Goal: Task Accomplishment & Management: Use online tool/utility

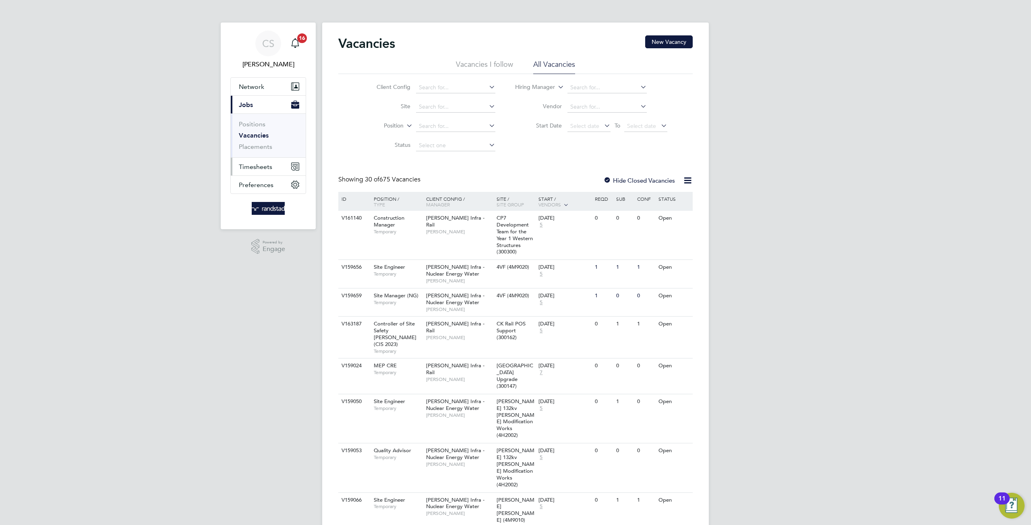
click at [253, 165] on span "Timesheets" at bounding box center [255, 167] width 33 height 8
click at [256, 141] on link "Timesheets" at bounding box center [255, 143] width 33 height 8
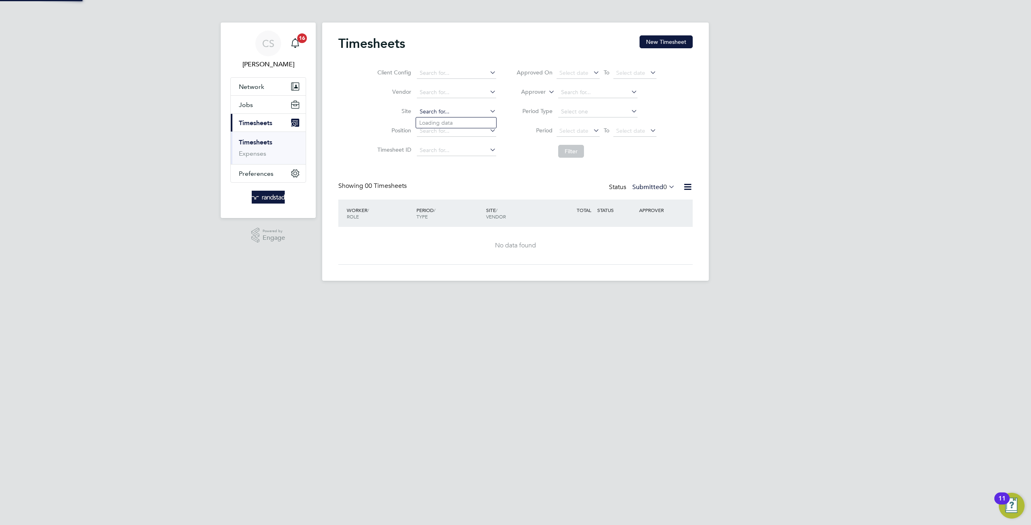
click at [439, 112] on input at bounding box center [456, 111] width 79 height 11
click at [451, 123] on li "[PERSON_NAME][GEOGRAPHIC_DATA]" at bounding box center [456, 123] width 80 height 11
type input "[PERSON_NAME][GEOGRAPHIC_DATA]"
click at [572, 151] on button "Filter" at bounding box center [571, 151] width 26 height 13
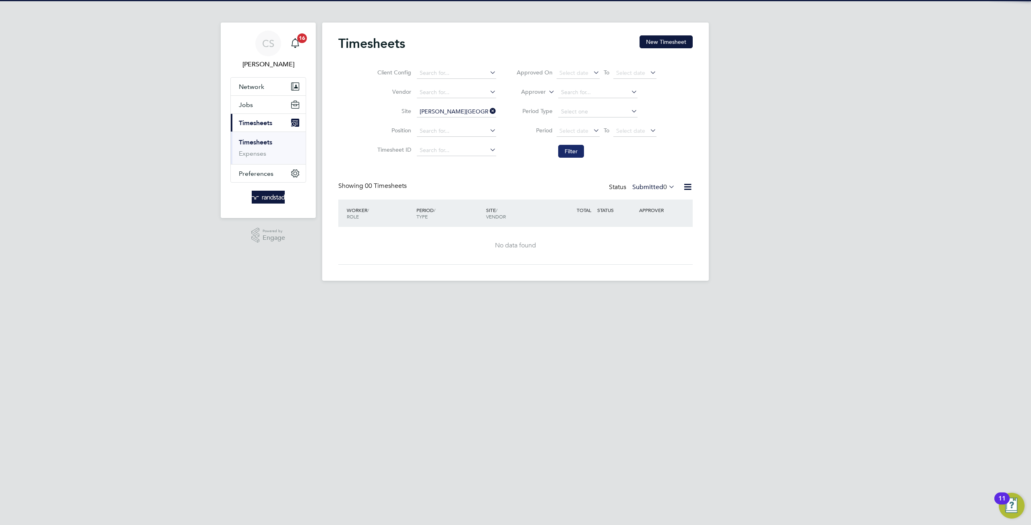
click at [572, 151] on button "Filter" at bounding box center [571, 151] width 26 height 13
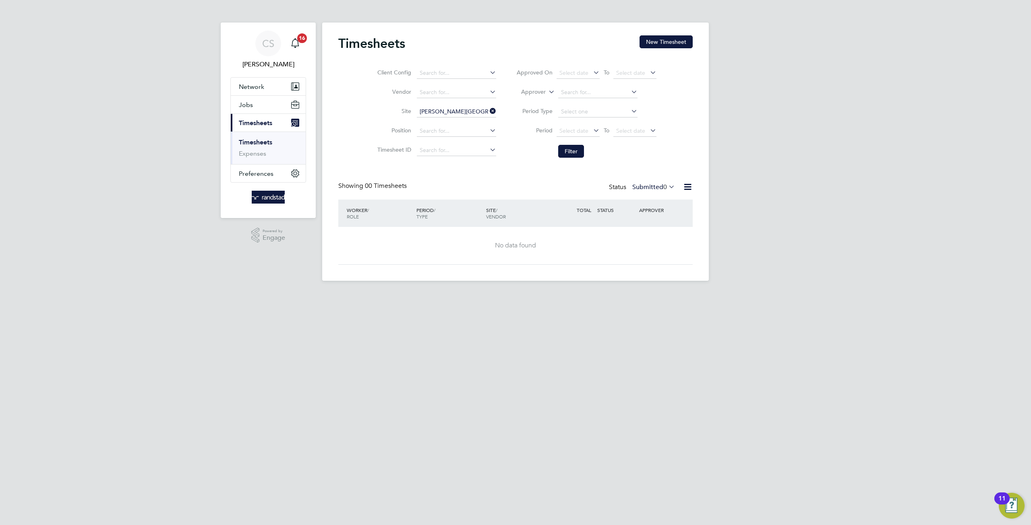
click at [686, 186] on icon at bounding box center [687, 187] width 10 height 10
click at [465, 112] on input at bounding box center [456, 111] width 79 height 11
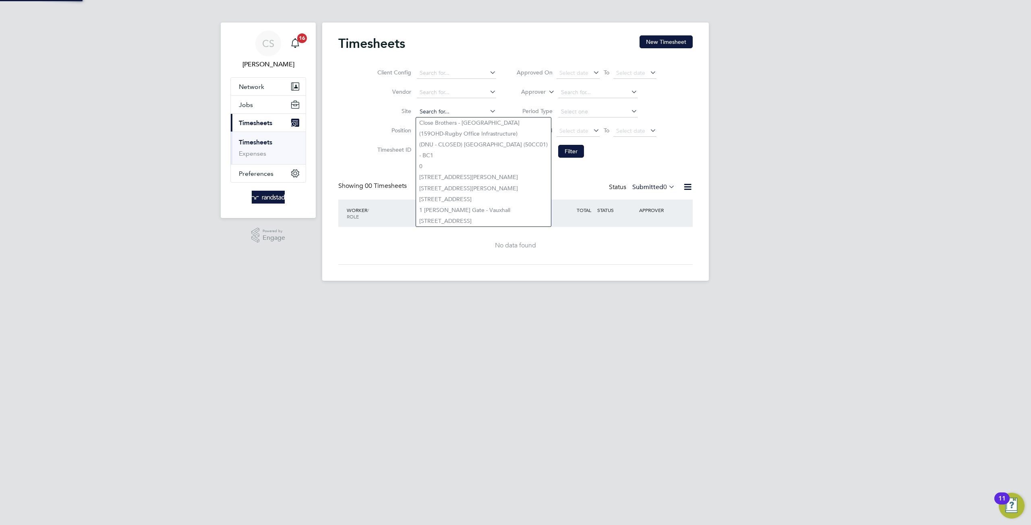
click at [465, 112] on input at bounding box center [456, 111] width 79 height 11
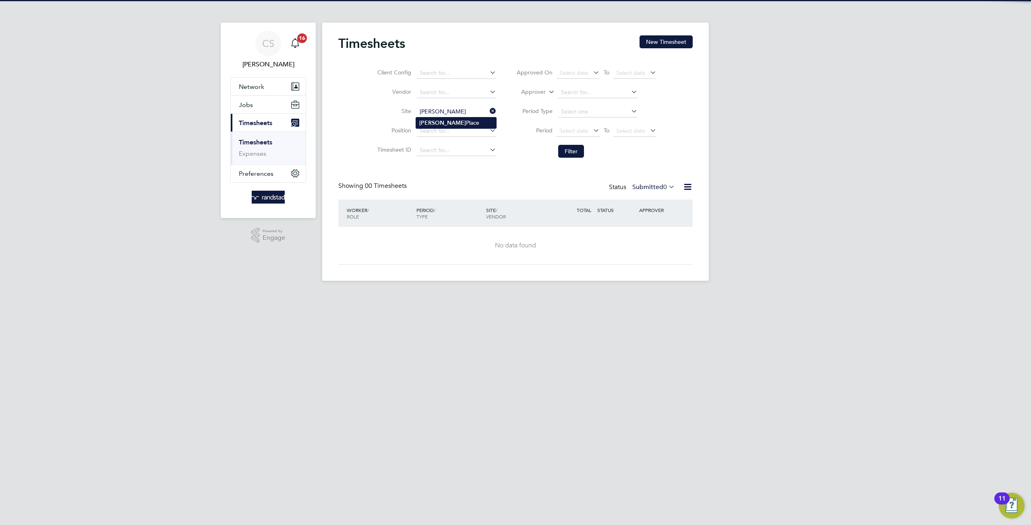
click at [443, 123] on li "[PERSON_NAME][GEOGRAPHIC_DATA]" at bounding box center [456, 123] width 80 height 11
type input "[PERSON_NAME][GEOGRAPHIC_DATA]"
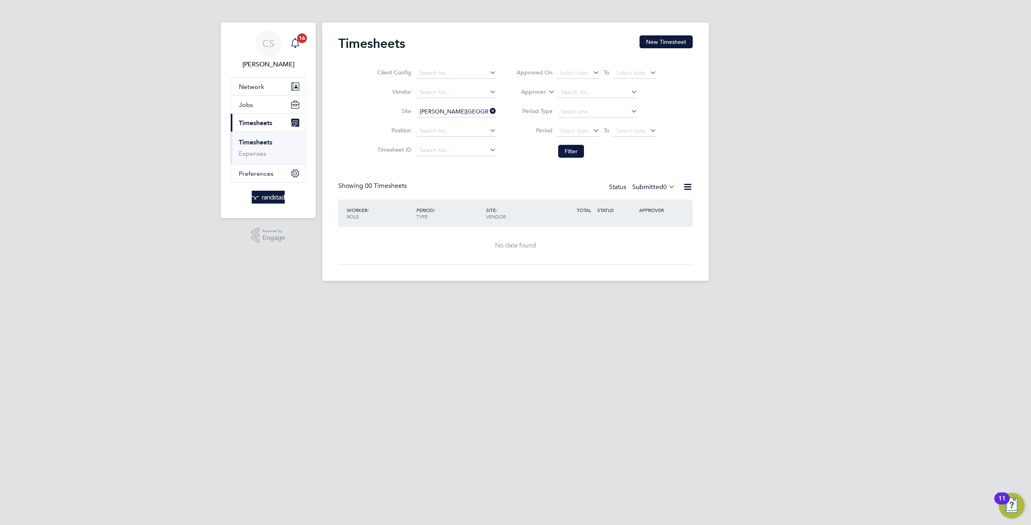
click at [765, 205] on div "CS [PERSON_NAME] Notifications 16 Applications: Network Businesses Sites Worker…" at bounding box center [515, 147] width 1031 height 294
click at [682, 188] on icon at bounding box center [687, 187] width 10 height 10
click at [751, 184] on div "CS [PERSON_NAME] Notifications 16 Applications: Network Businesses Sites Worker…" at bounding box center [515, 147] width 1031 height 294
click at [652, 212] on div "APPROVER" at bounding box center [658, 210] width 42 height 14
click at [690, 187] on icon at bounding box center [687, 187] width 10 height 10
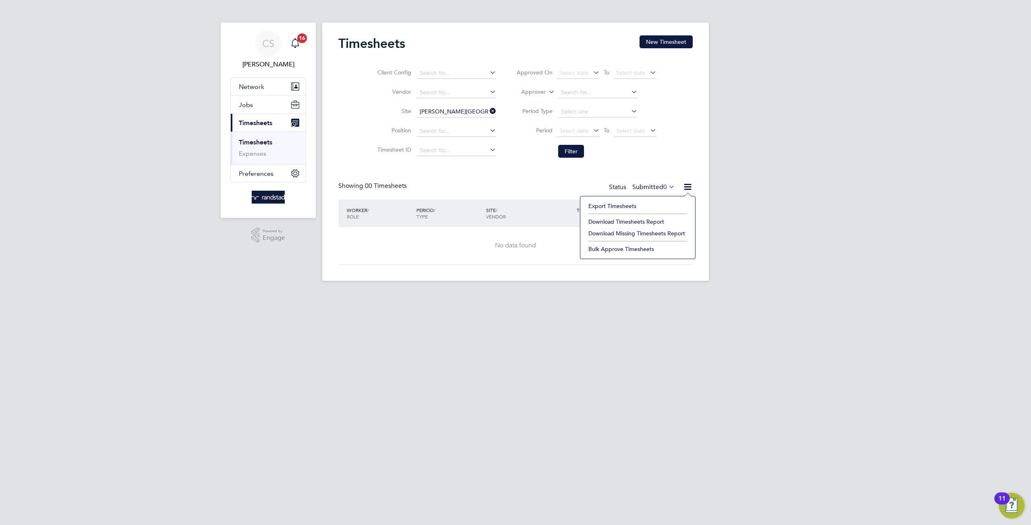
click at [655, 185] on label "Submitted 0" at bounding box center [653, 187] width 43 height 8
click at [656, 203] on li "All" at bounding box center [654, 201] width 37 height 11
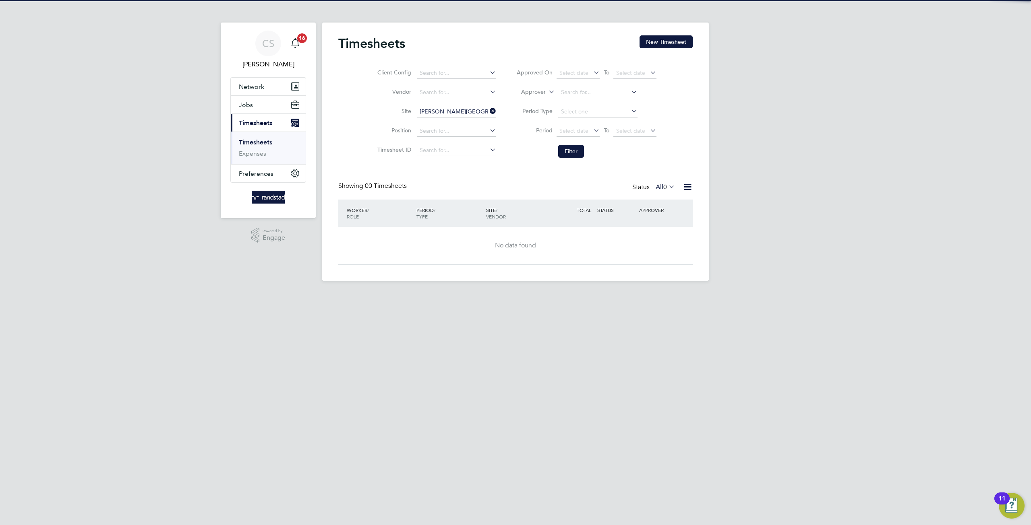
click at [750, 235] on div "CS [PERSON_NAME] Notifications 16 Applications: Network Businesses Sites Worker…" at bounding box center [515, 147] width 1031 height 294
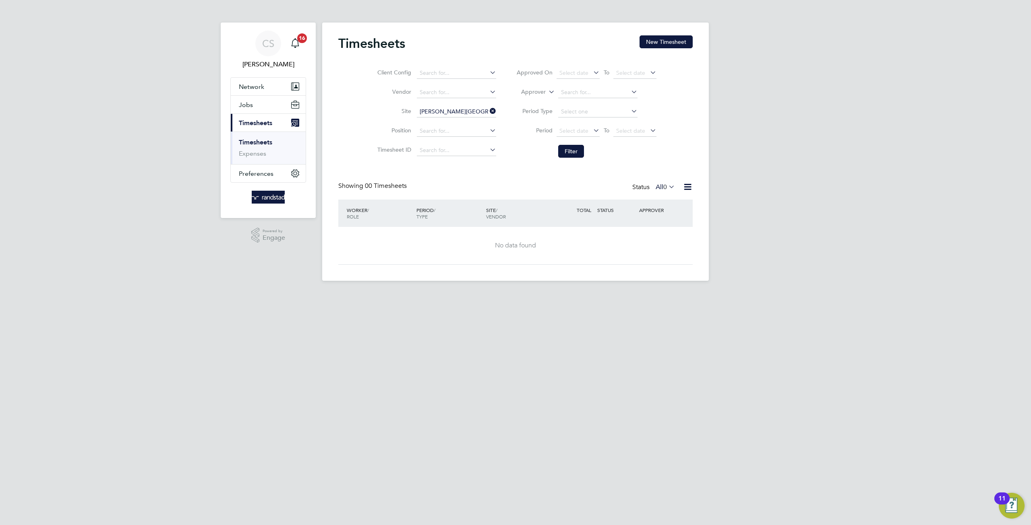
click at [667, 186] on icon at bounding box center [667, 186] width 0 height 11
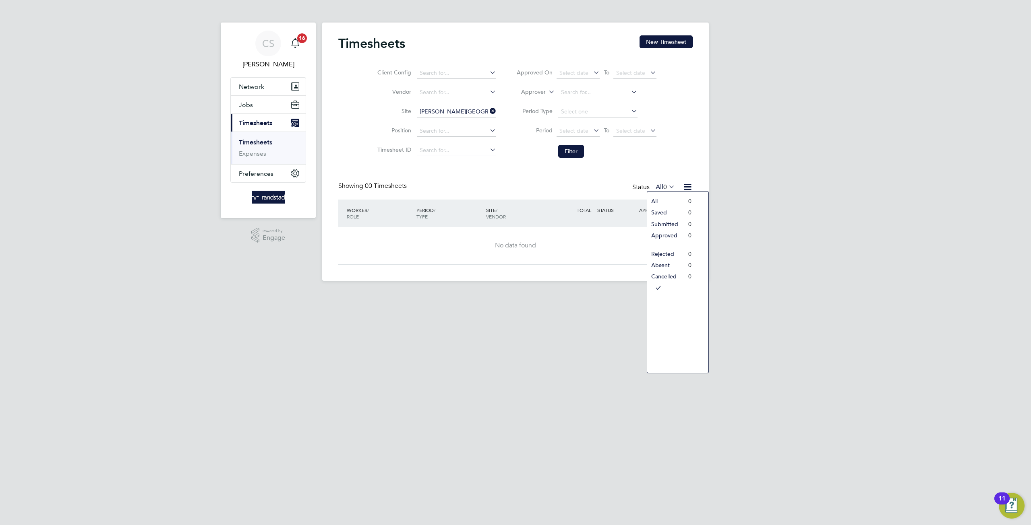
click at [671, 203] on li "All" at bounding box center [665, 201] width 37 height 11
